Goal: Task Accomplishment & Management: Use online tool/utility

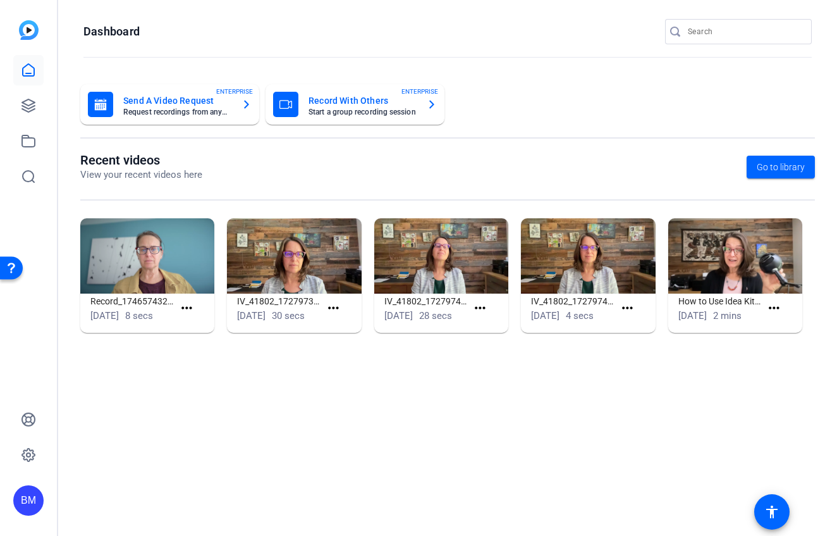
click at [698, 34] on input "Search" at bounding box center [745, 31] width 114 height 15
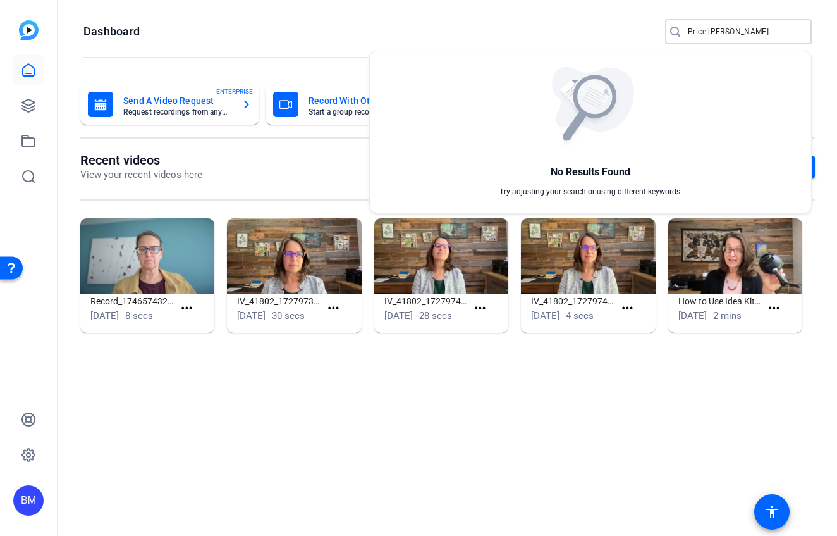
type input "Price [PERSON_NAME]"
click at [32, 94] on div at bounding box center [418, 268] width 837 height 536
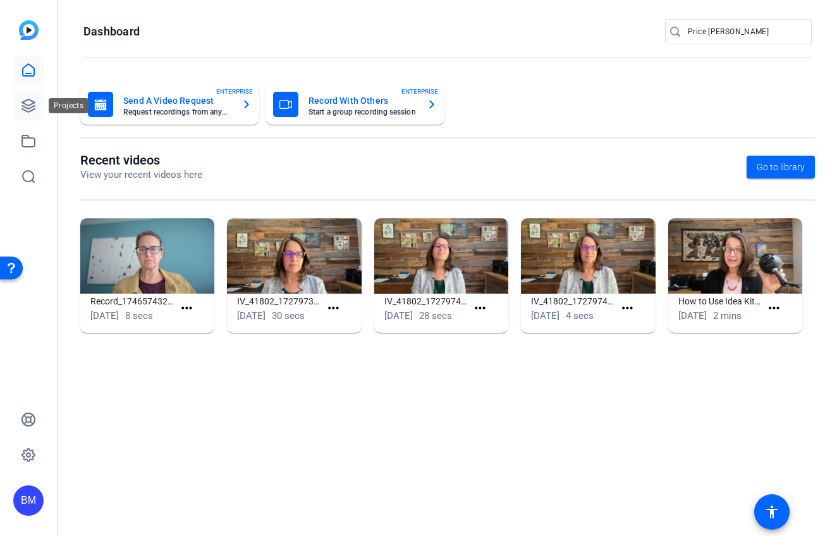
click at [26, 109] on icon at bounding box center [28, 105] width 15 height 15
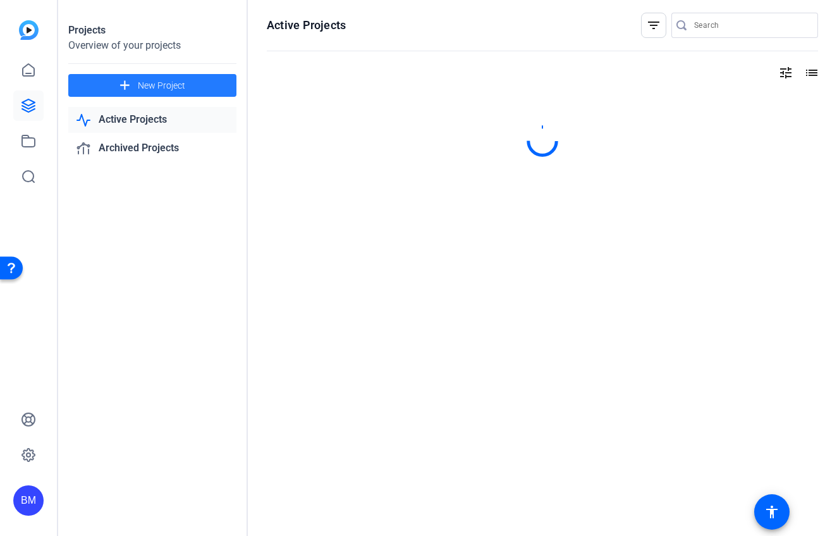
click at [169, 88] on span "New Project" at bounding box center [161, 85] width 47 height 13
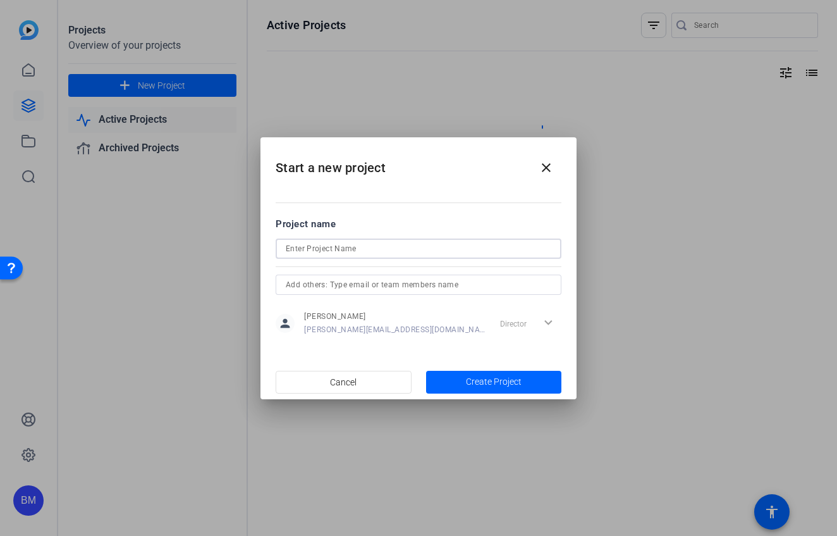
click at [356, 248] on input at bounding box center [419, 248] width 266 height 15
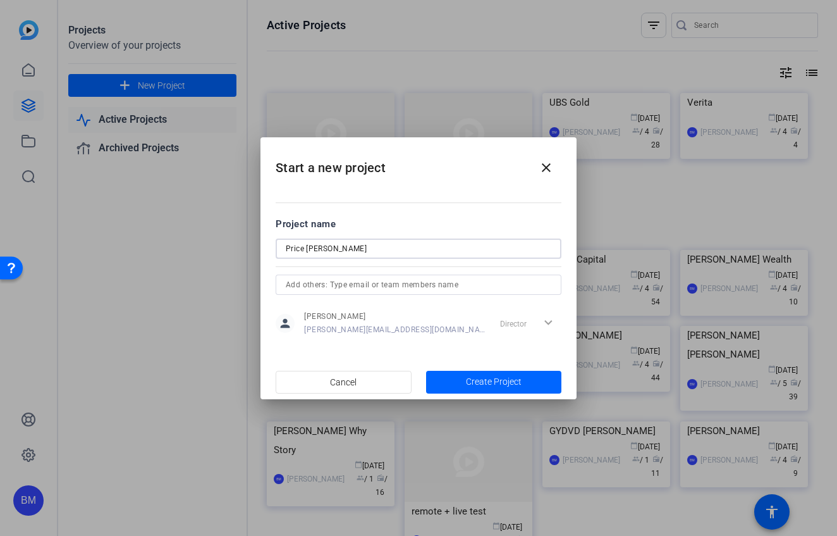
type input "Price [PERSON_NAME]"
click at [325, 290] on input "text" at bounding box center [419, 284] width 266 height 15
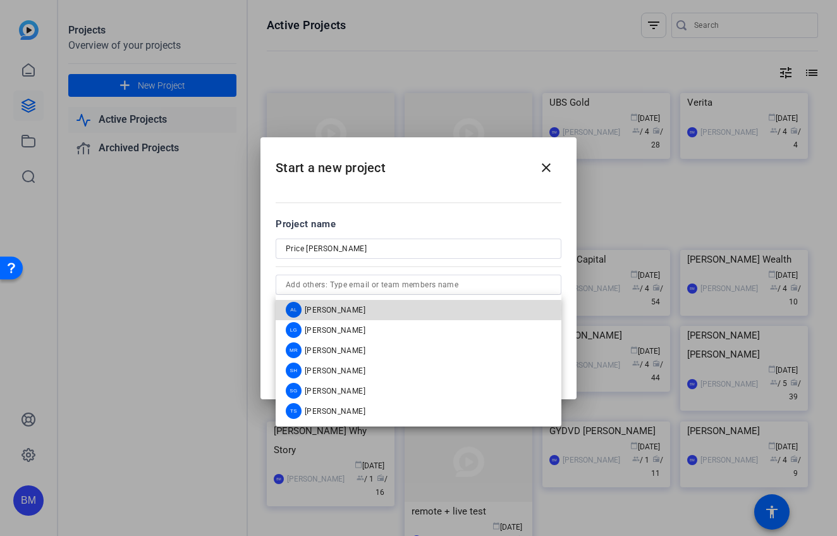
click at [328, 310] on span "[PERSON_NAME]" at bounding box center [335, 310] width 61 height 10
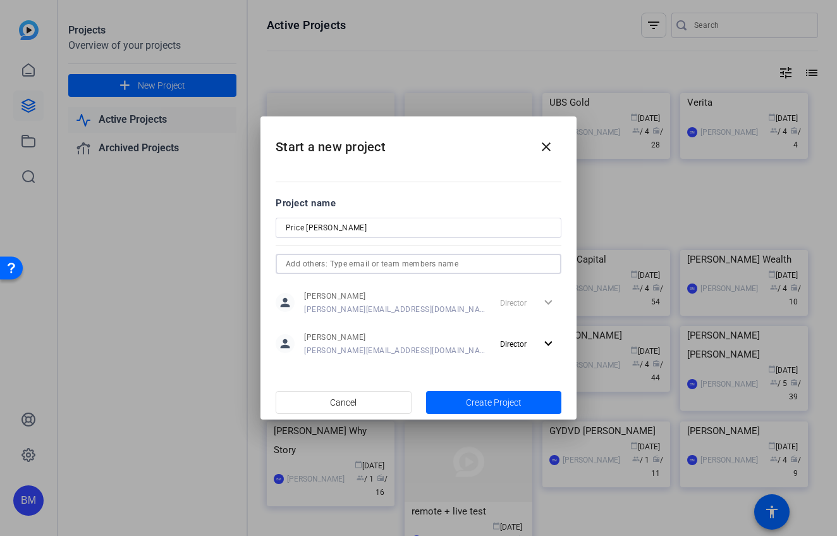
click at [318, 264] on input "text" at bounding box center [419, 263] width 266 height 15
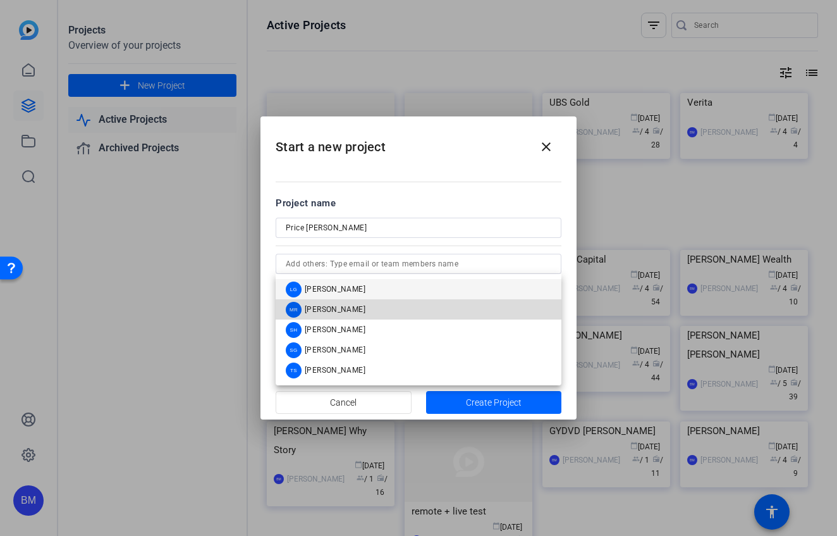
click at [319, 304] on span "[PERSON_NAME]" at bounding box center [335, 309] width 61 height 10
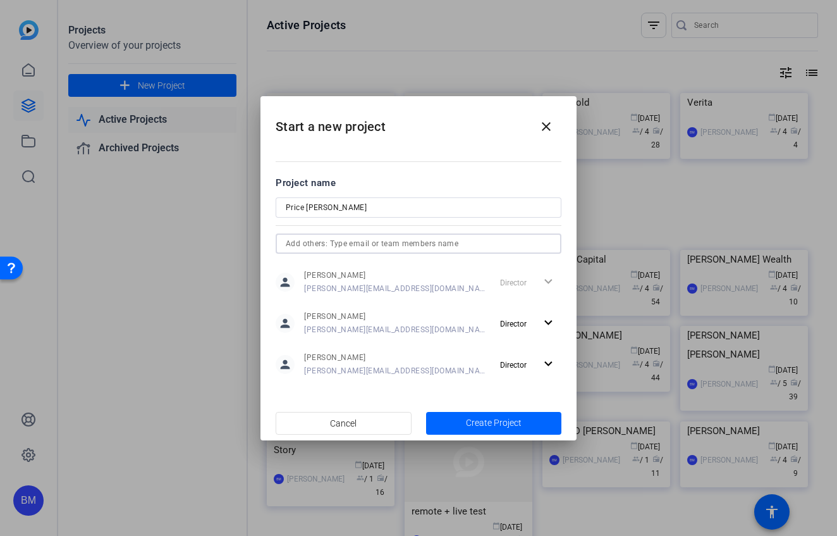
click at [331, 238] on input "text" at bounding box center [419, 243] width 266 height 15
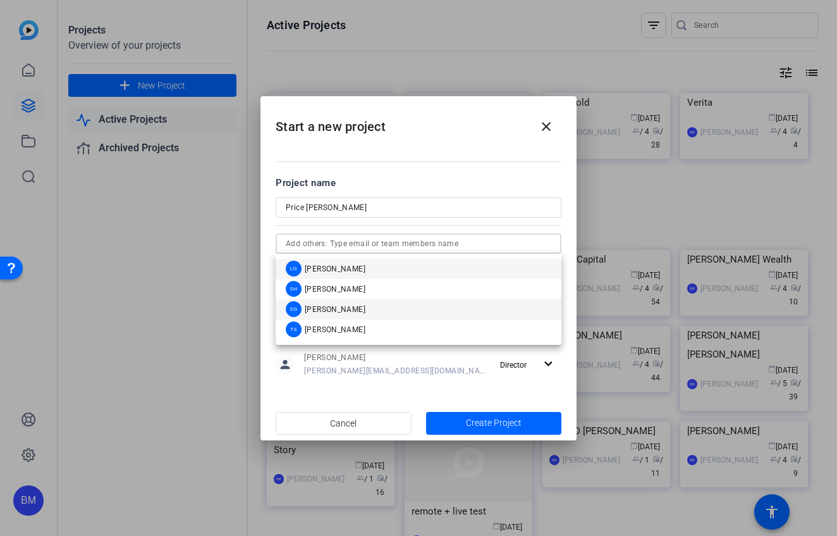
click at [325, 307] on span "[PERSON_NAME]" at bounding box center [335, 309] width 61 height 10
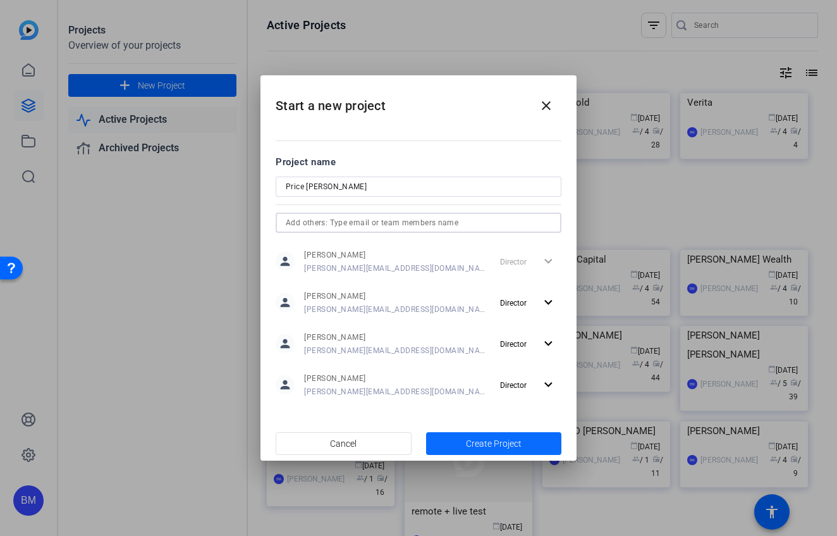
click at [504, 443] on span "Create Project" at bounding box center [494, 443] width 56 height 13
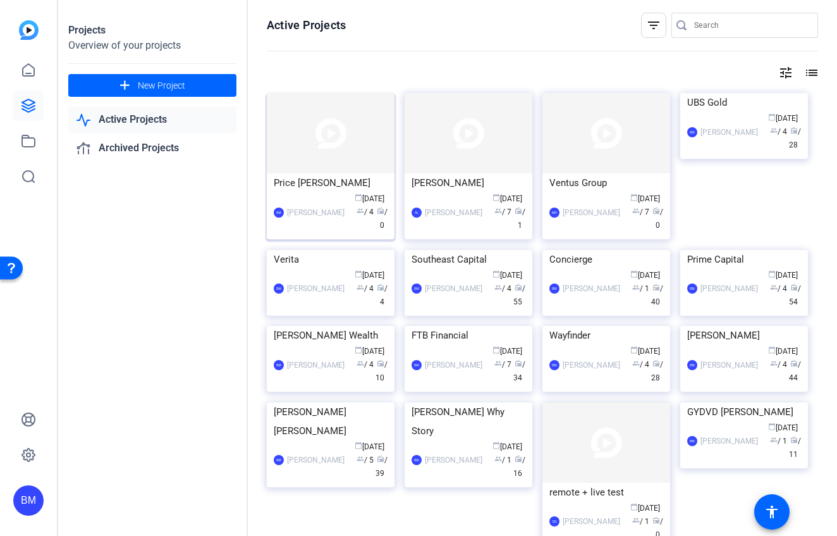
click at [323, 212] on div "[PERSON_NAME]" at bounding box center [316, 212] width 58 height 13
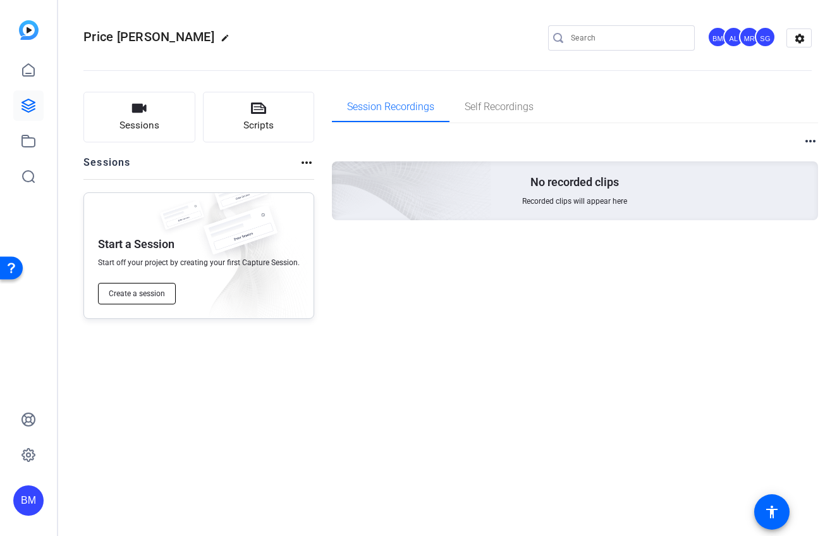
click at [139, 299] on button "Create a session" at bounding box center [137, 294] width 78 height 22
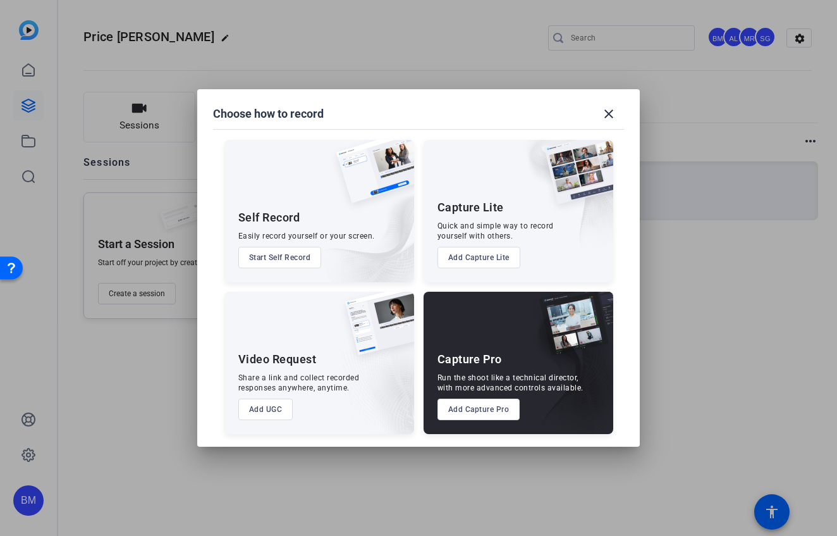
click at [496, 407] on button "Add Capture Pro" at bounding box center [479, 409] width 83 height 22
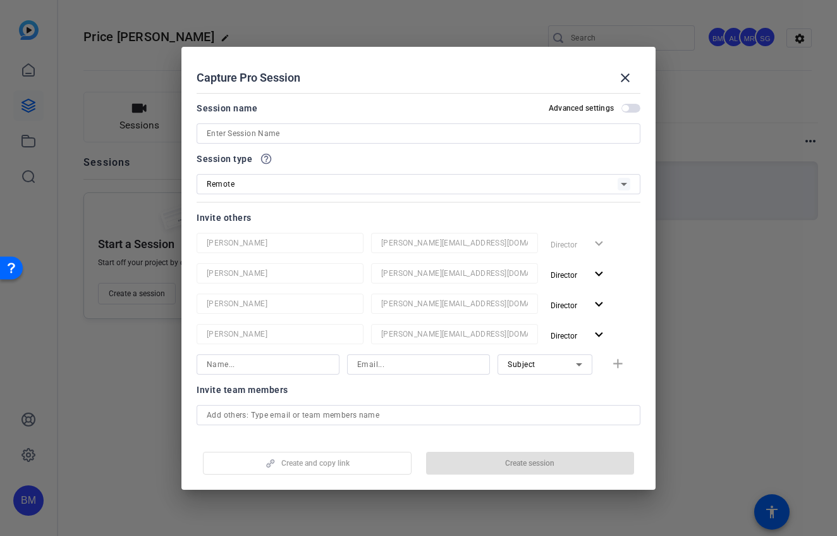
click at [268, 135] on input at bounding box center [419, 133] width 424 height 15
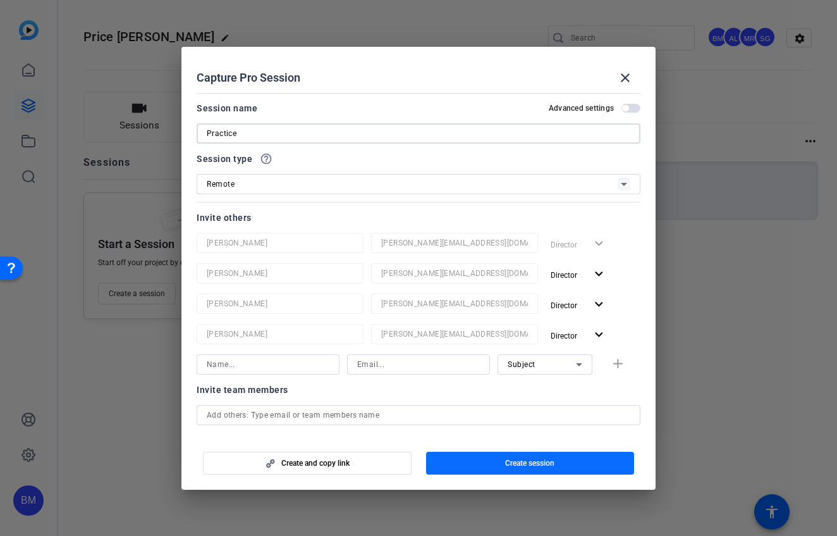
type input "Practice"
click at [483, 457] on span "button" at bounding box center [530, 463] width 209 height 30
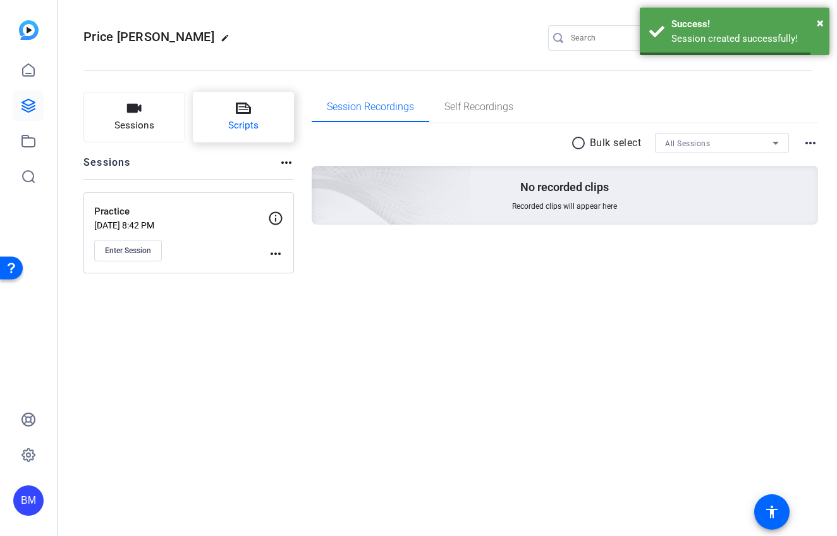
click at [244, 113] on icon at bounding box center [243, 107] width 15 height 11
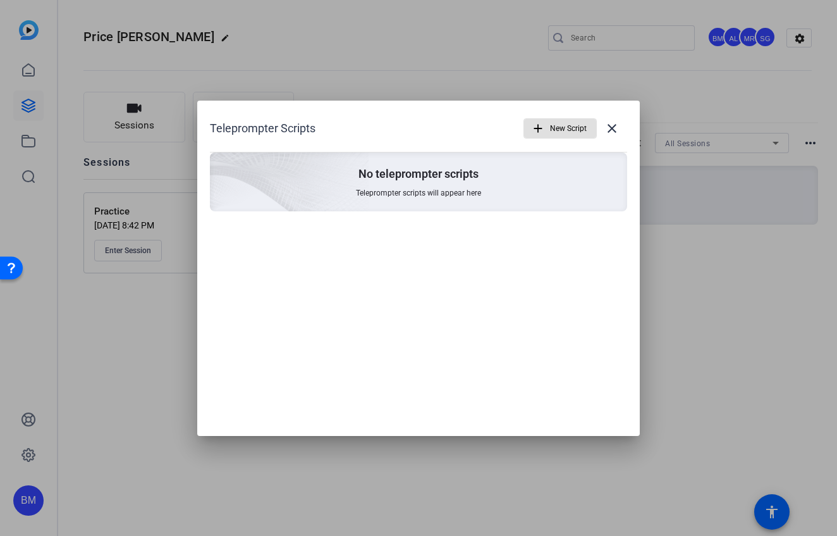
click at [539, 126] on mat-icon "add" at bounding box center [538, 128] width 14 height 14
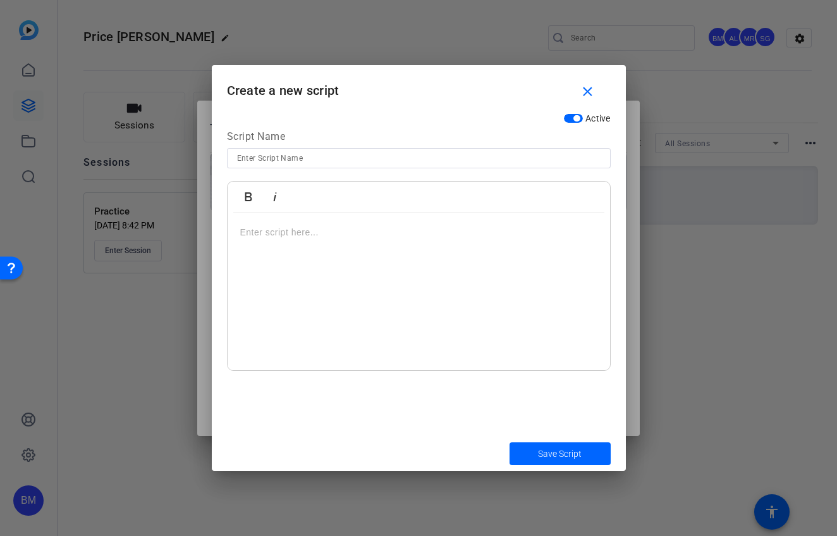
click at [343, 272] on div at bounding box center [419, 291] width 383 height 158
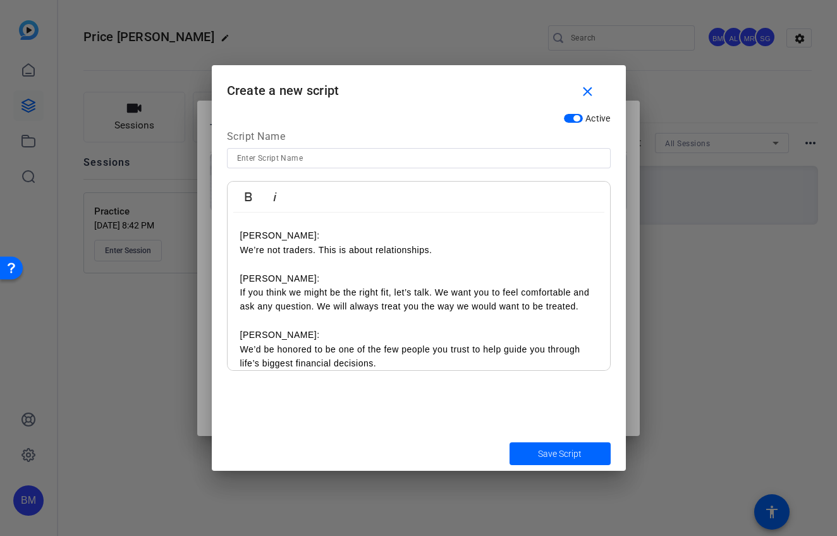
click at [315, 157] on input at bounding box center [419, 158] width 364 height 15
type input "Who We Are Practice"
click at [260, 224] on p at bounding box center [418, 221] width 357 height 14
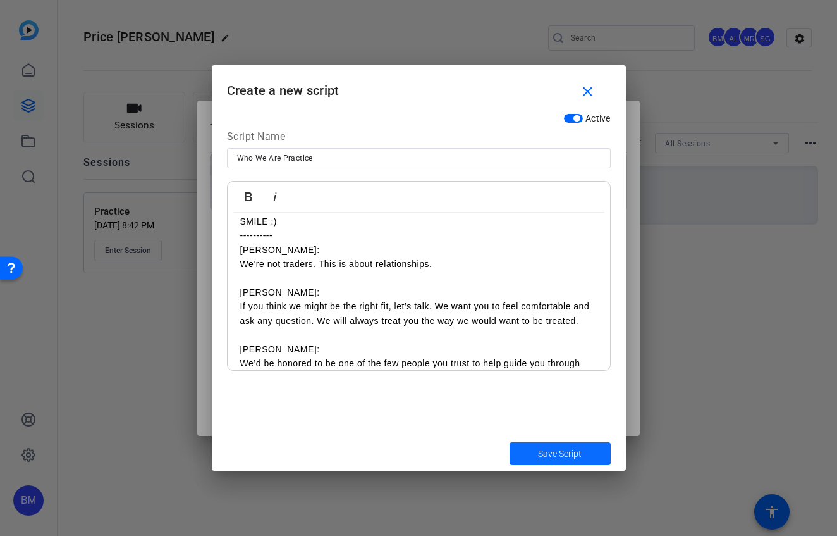
click at [539, 453] on span "Save Script" at bounding box center [560, 453] width 44 height 13
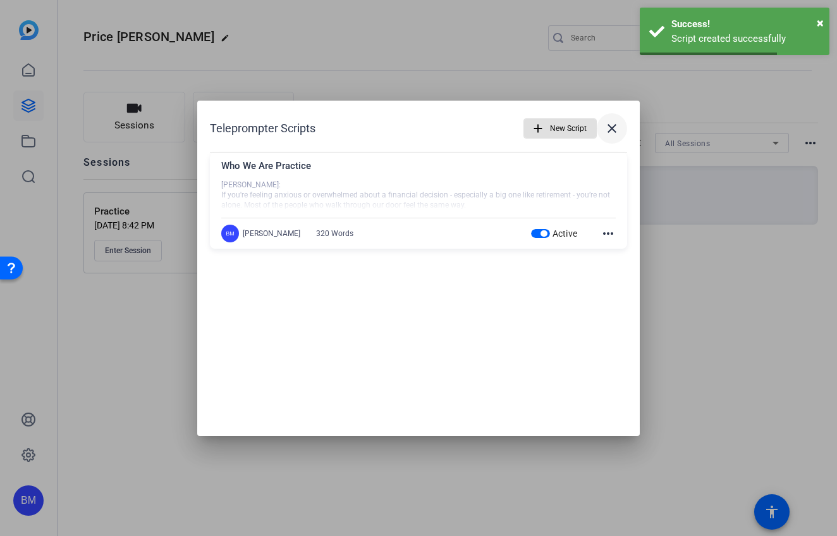
click at [610, 130] on mat-icon "close" at bounding box center [612, 128] width 15 height 15
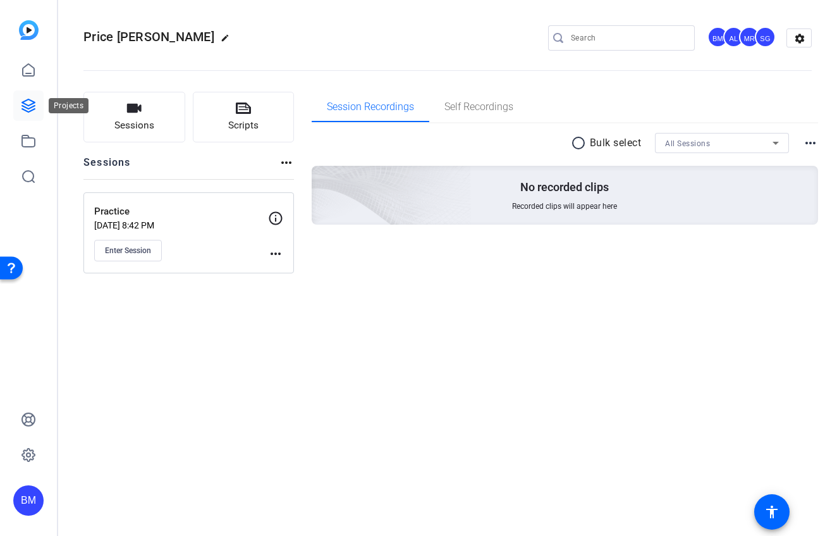
click at [32, 99] on icon at bounding box center [28, 105] width 15 height 15
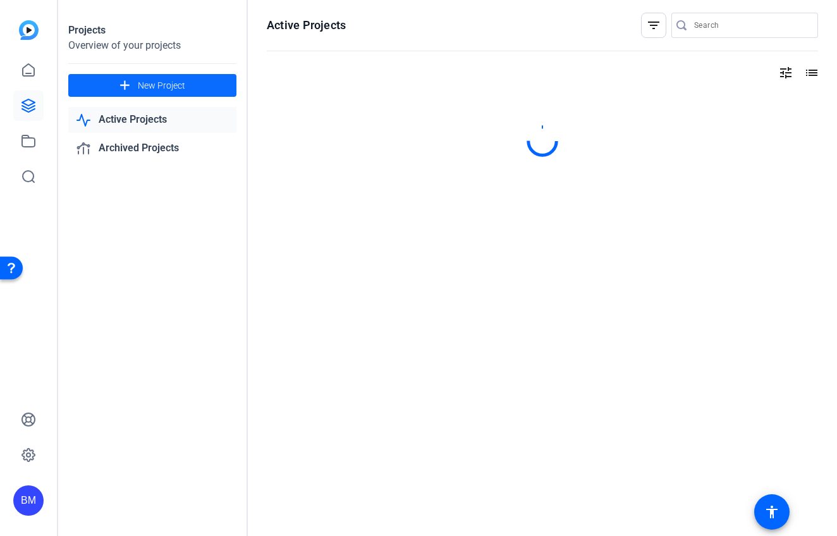
click at [163, 83] on span "New Project" at bounding box center [161, 85] width 47 height 13
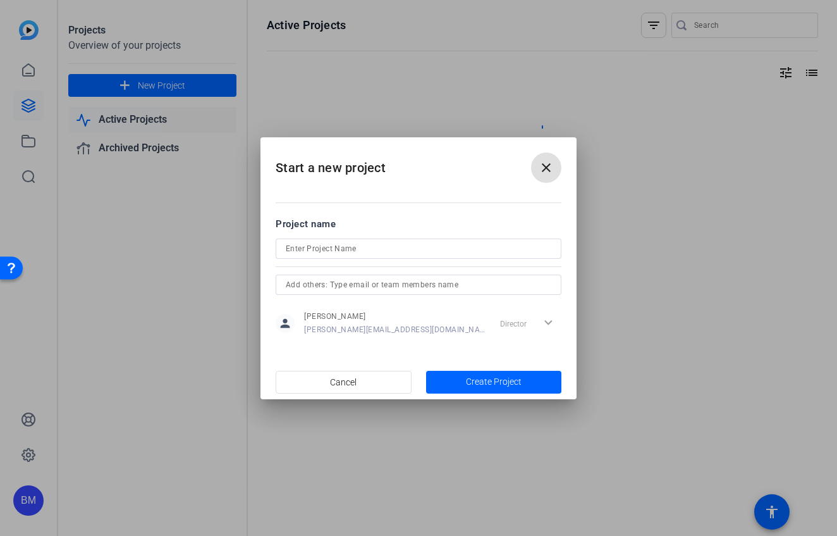
click at [421, 247] on input at bounding box center [419, 248] width 266 height 15
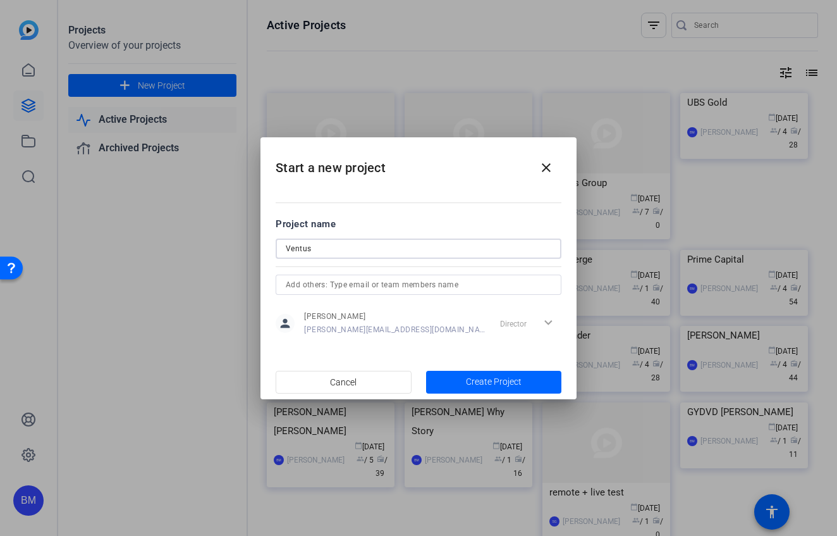
type input "Ventus"
click at [401, 283] on input "text" at bounding box center [419, 284] width 266 height 15
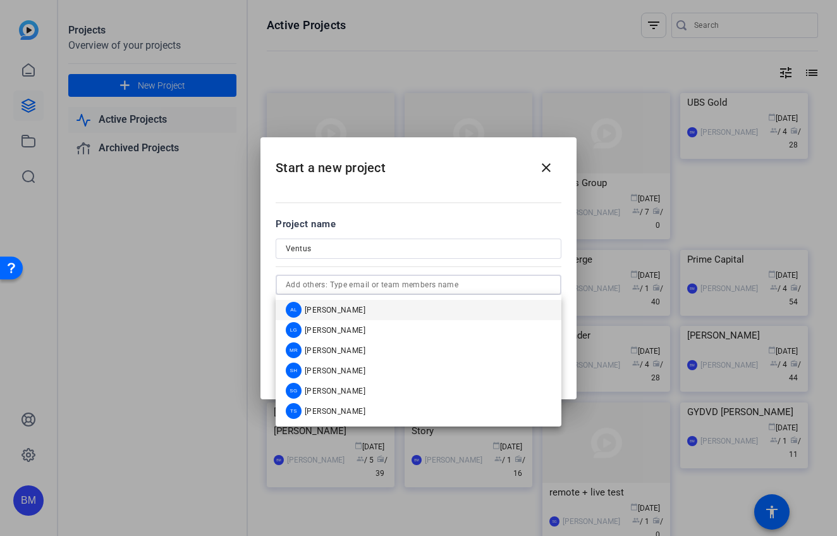
click at [374, 307] on mat-option "AL [PERSON_NAME]" at bounding box center [419, 310] width 286 height 20
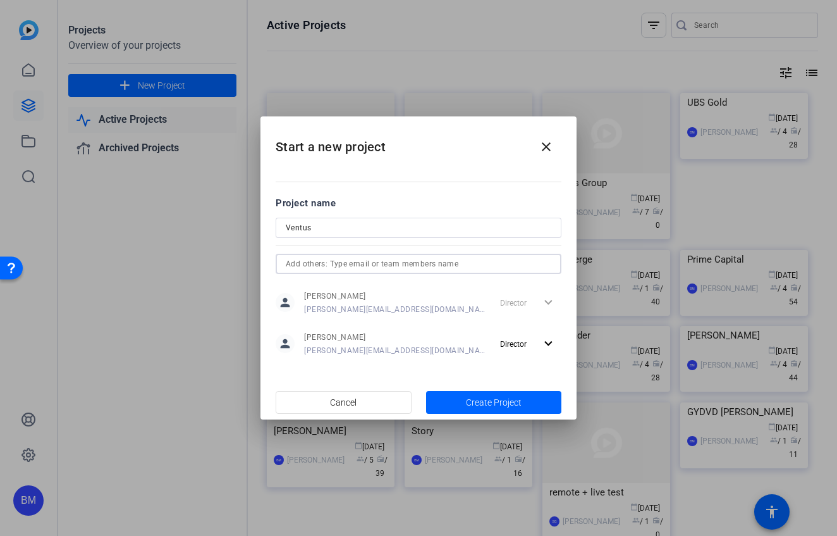
click at [376, 264] on input "text" at bounding box center [419, 263] width 266 height 15
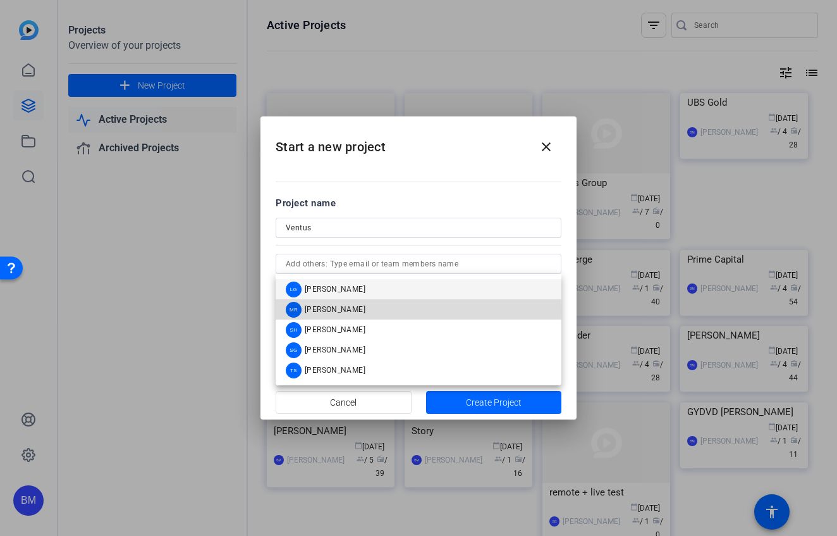
click at [346, 311] on span "[PERSON_NAME]" at bounding box center [335, 309] width 61 height 10
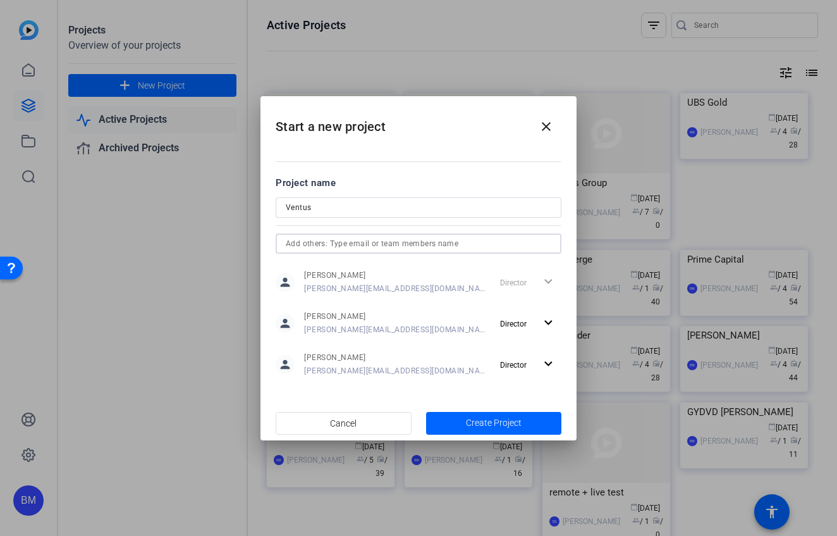
click at [350, 239] on input "text" at bounding box center [419, 243] width 266 height 15
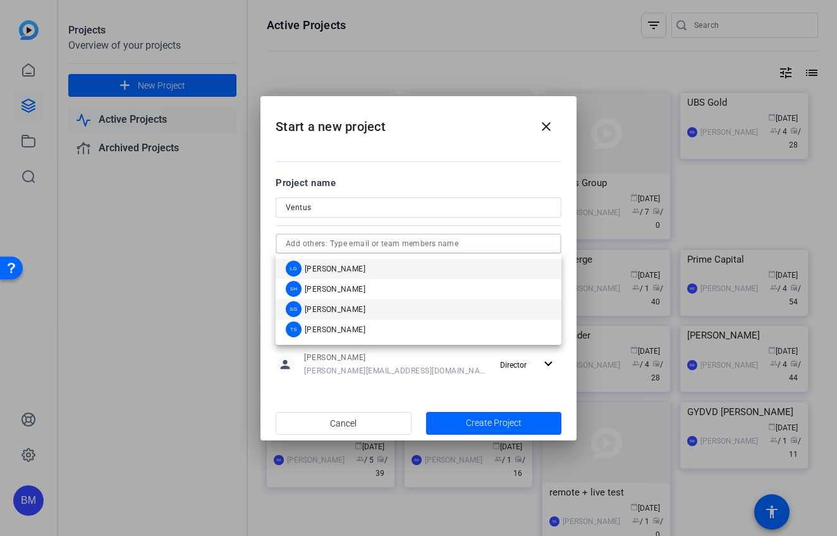
click at [347, 308] on span "[PERSON_NAME]" at bounding box center [335, 309] width 61 height 10
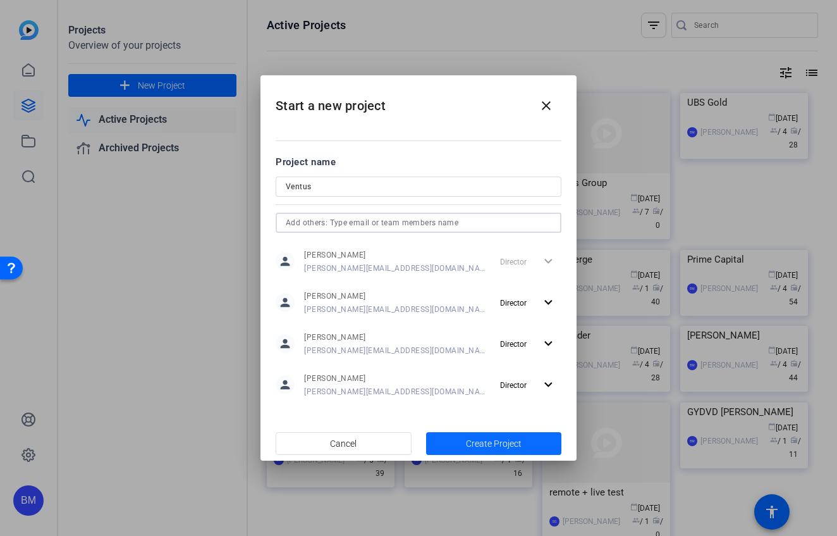
click at [475, 445] on span "Create Project" at bounding box center [494, 443] width 56 height 13
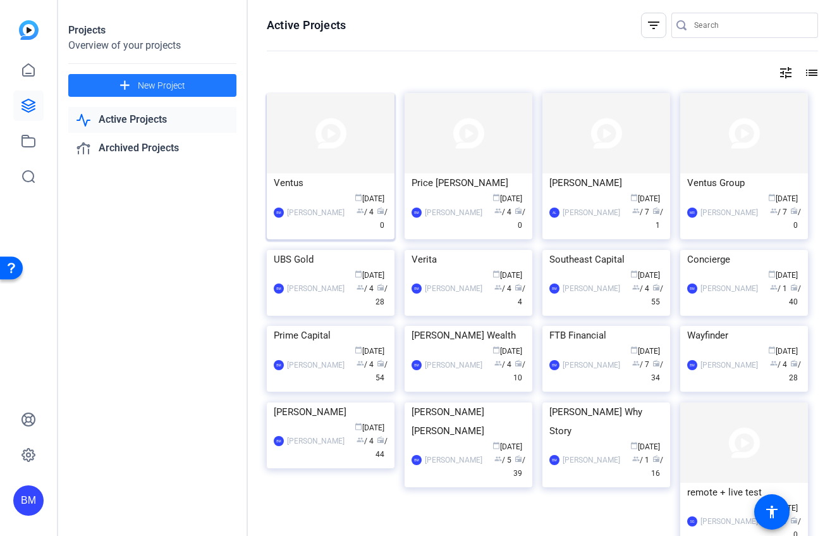
click at [307, 161] on img at bounding box center [331, 133] width 128 height 80
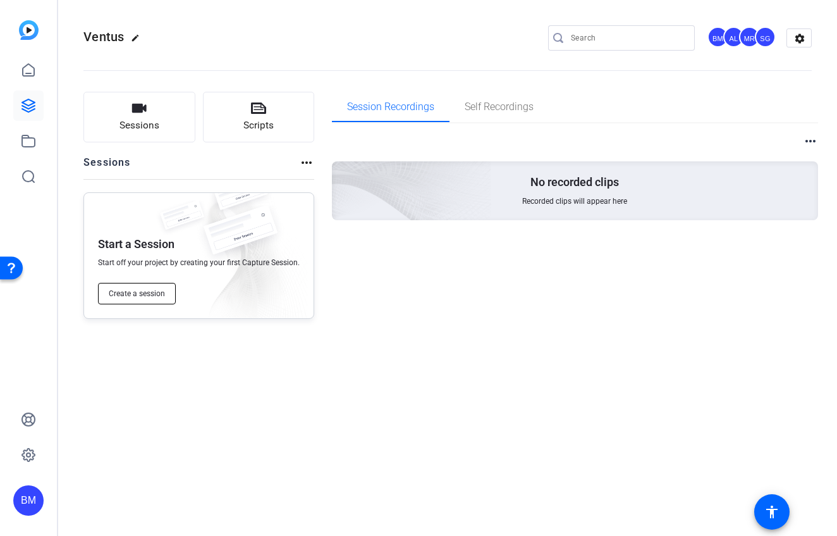
click at [166, 295] on button "Create a session" at bounding box center [137, 294] width 78 height 22
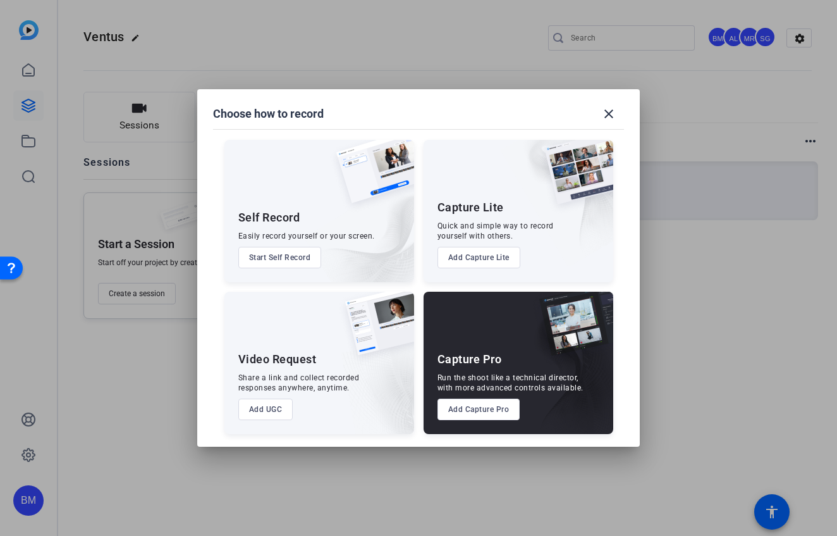
click at [498, 405] on button "Add Capture Pro" at bounding box center [479, 409] width 83 height 22
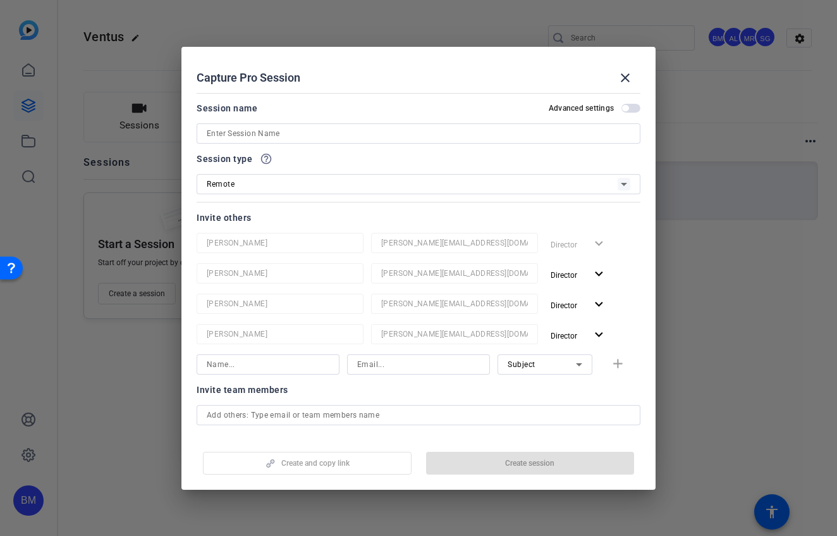
click at [312, 137] on input at bounding box center [419, 133] width 424 height 15
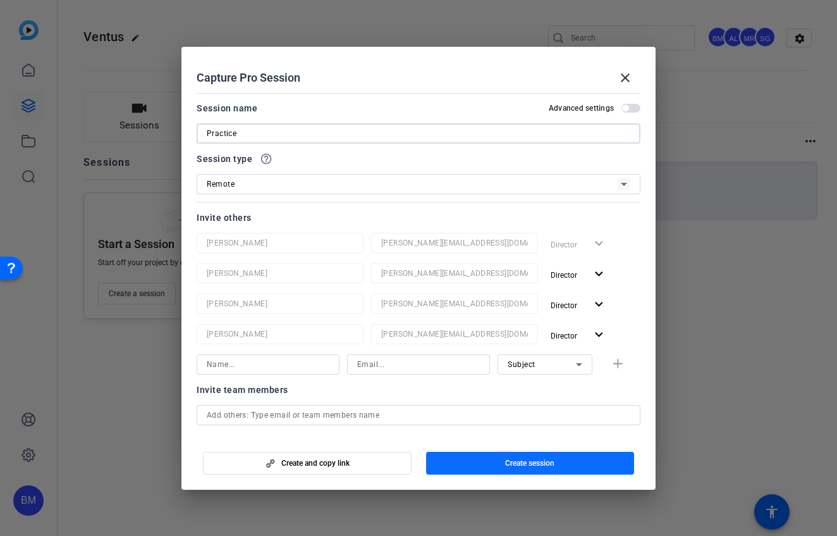
type input "Practice"
click at [459, 460] on span "button" at bounding box center [530, 463] width 209 height 30
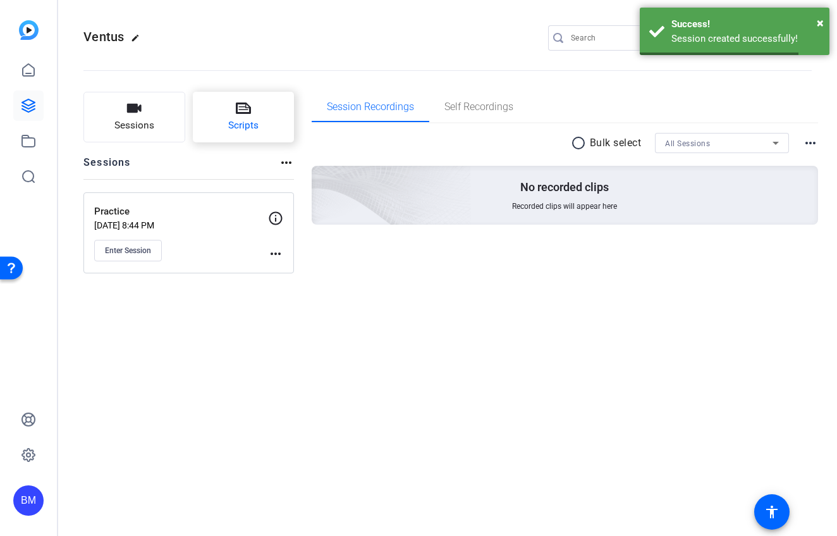
click at [273, 134] on button "Scripts" at bounding box center [244, 117] width 102 height 51
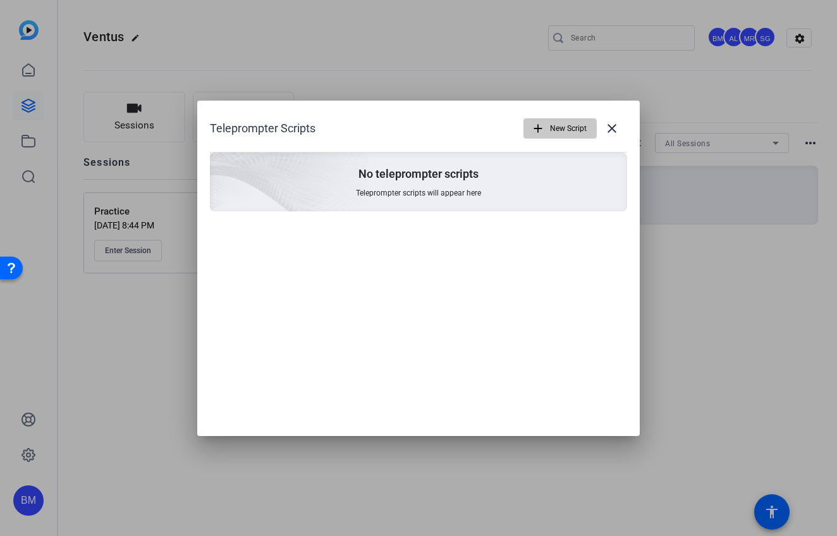
click at [545, 125] on span "button" at bounding box center [560, 128] width 72 height 30
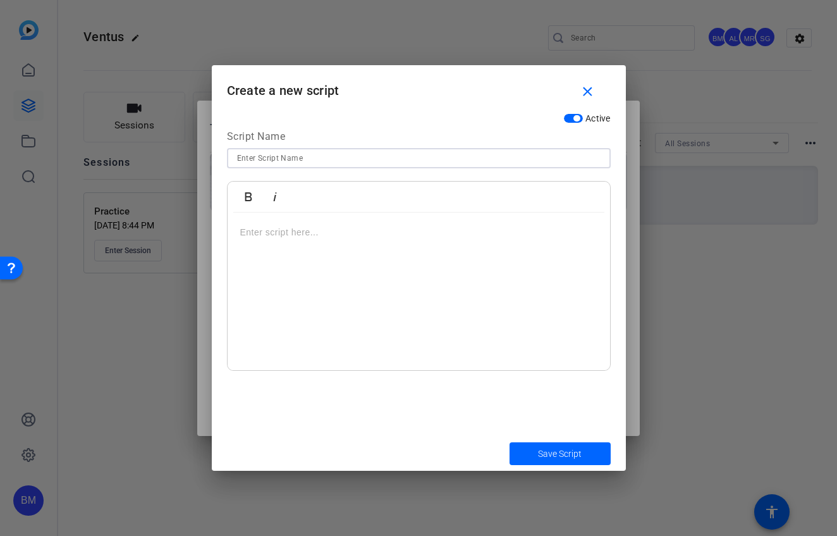
click at [363, 153] on input at bounding box center [419, 158] width 364 height 15
type input "About [PERSON_NAME]-Practice"
click at [285, 254] on div at bounding box center [419, 291] width 383 height 158
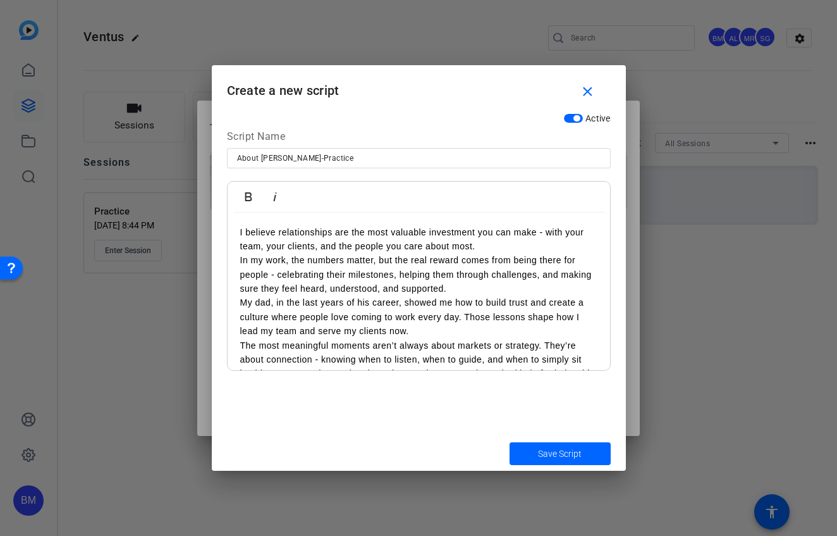
click at [235, 229] on div "I believe relationships are the most valuable investment you can make - with yo…" at bounding box center [419, 309] width 383 height 195
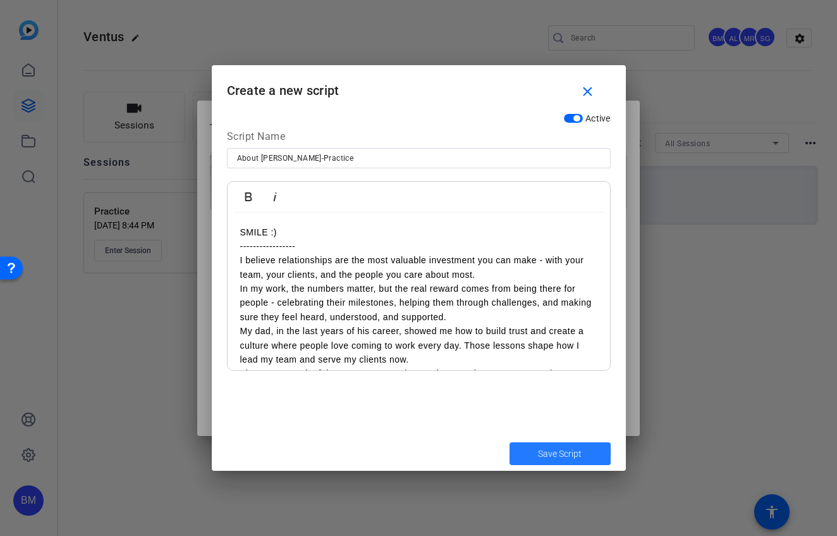
click at [575, 454] on span "Save Script" at bounding box center [560, 453] width 44 height 13
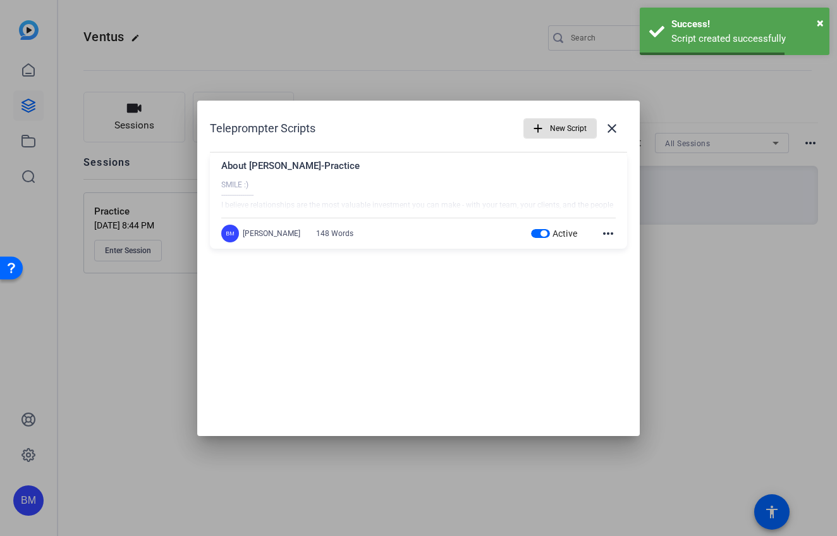
click at [552, 123] on span "New Script" at bounding box center [568, 128] width 37 height 24
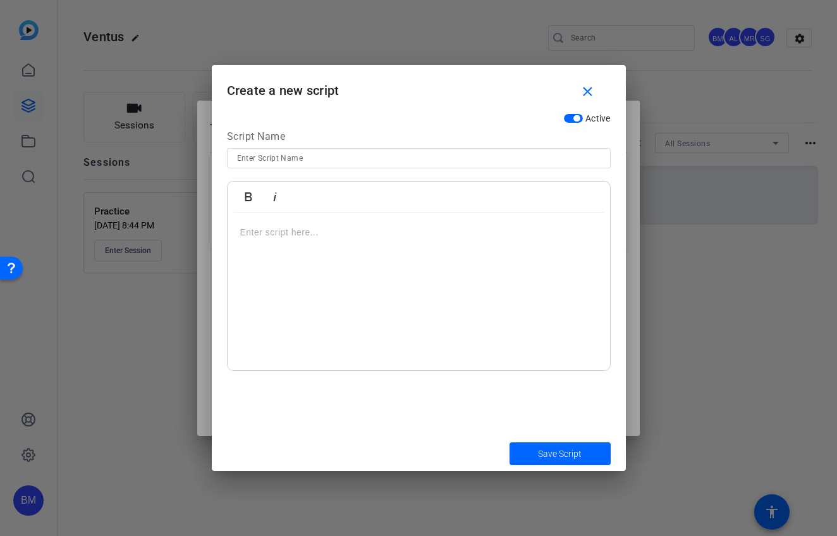
click at [340, 160] on input at bounding box center [419, 158] width 364 height 15
type input "About [PERSON_NAME] Practice"
click at [283, 271] on div at bounding box center [419, 291] width 383 height 158
click at [271, 277] on div "SMILE :) ​---------------" at bounding box center [419, 291] width 383 height 158
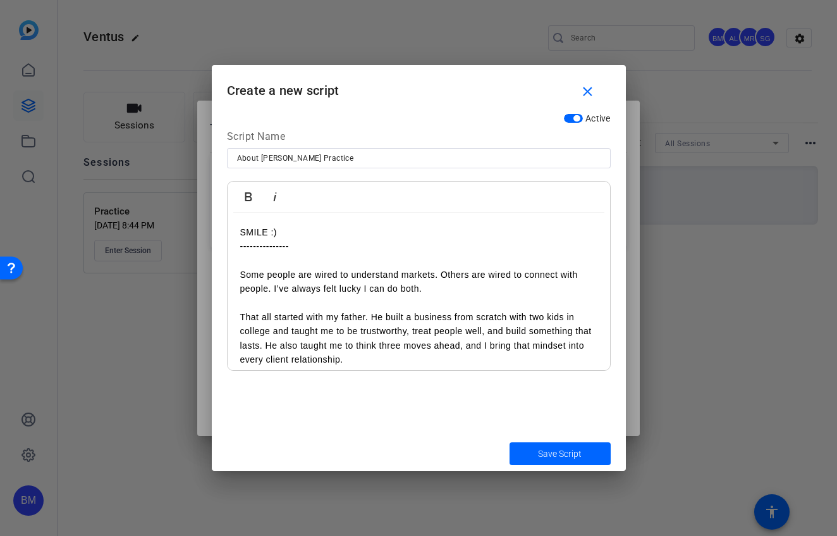
scroll to position [124, 0]
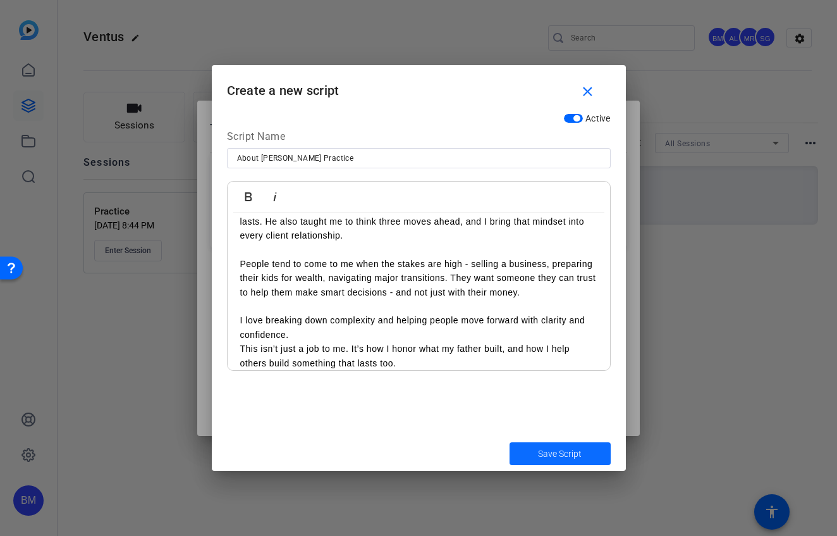
click at [552, 458] on span "Save Script" at bounding box center [560, 453] width 44 height 13
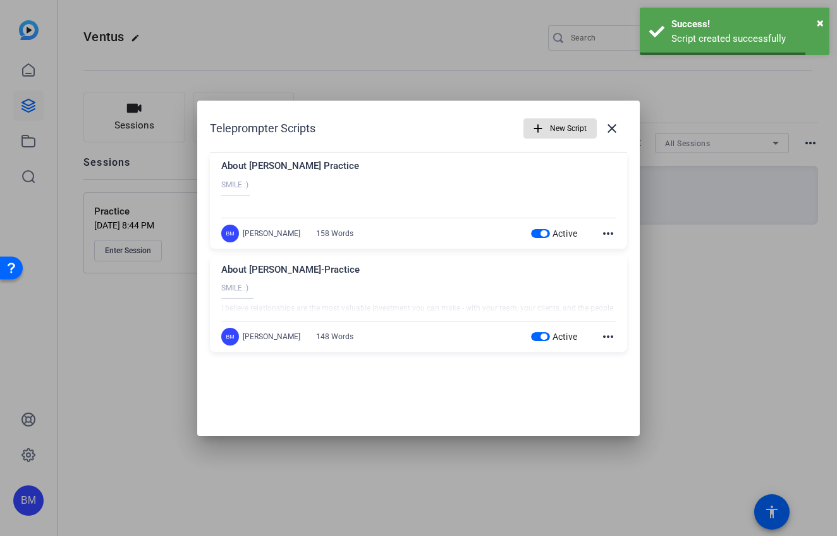
click at [627, 140] on div "Teleprompter Scripts add New Script close About [PERSON_NAME] Practice SMILE :)…" at bounding box center [418, 237] width 443 height 272
click at [606, 126] on mat-icon "close" at bounding box center [612, 128] width 15 height 15
